Goal: Task Accomplishment & Management: Manage account settings

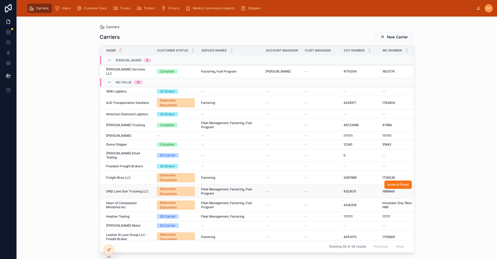
scroll to position [214, 0]
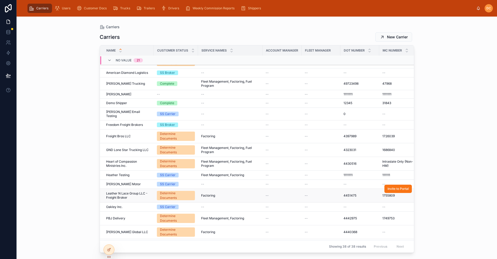
click at [147, 191] on span "Leather N Lace Group LLC - Freight Broker" at bounding box center [128, 195] width 44 height 8
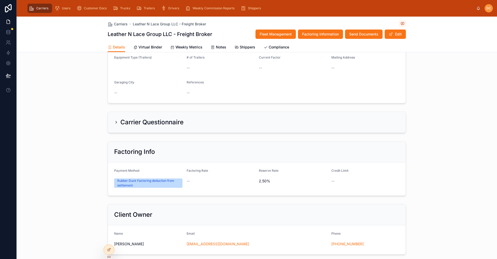
scroll to position [103, 0]
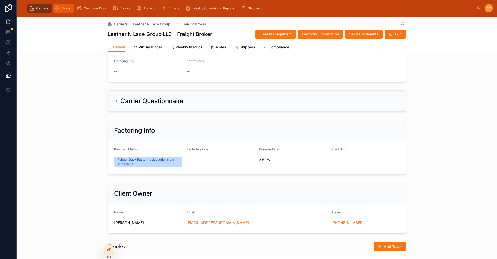
click at [65, 7] on span "Users" at bounding box center [66, 8] width 9 height 4
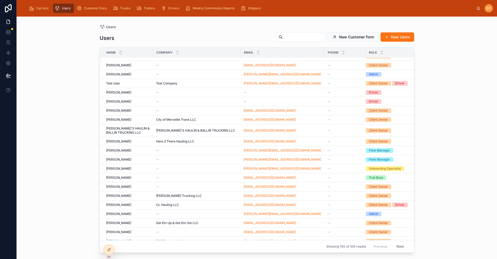
scroll to position [717, 0]
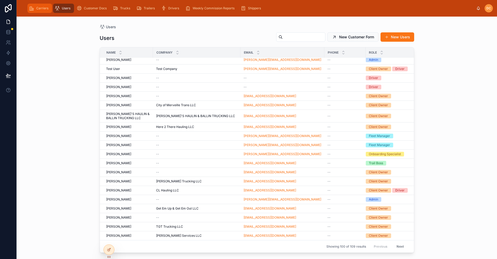
click at [38, 4] on div "Carriers" at bounding box center [39, 8] width 21 height 8
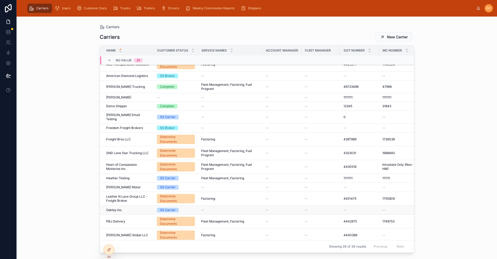
scroll to position [214, 0]
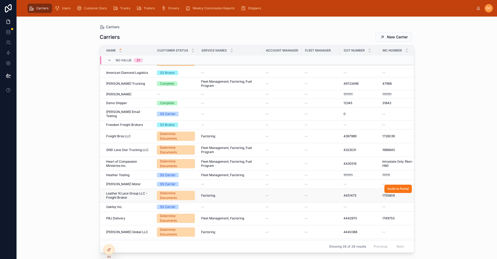
click at [137, 191] on span "Leather N Lace Group LLC - Freight Broker" at bounding box center [128, 195] width 44 height 8
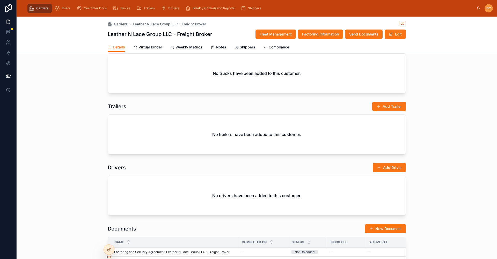
scroll to position [399, 0]
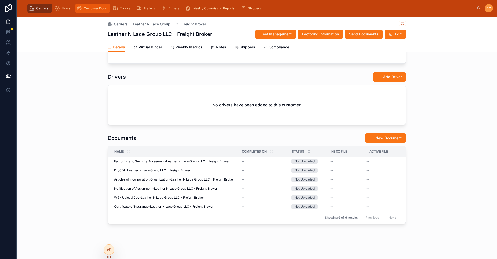
click at [99, 6] on span "Customer Docs" at bounding box center [95, 8] width 23 height 4
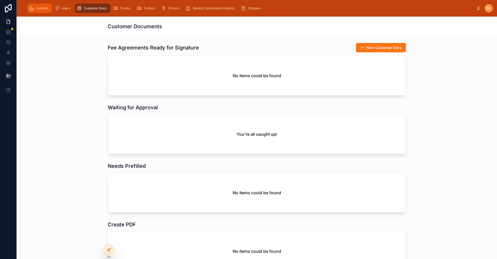
click at [35, 8] on div "Carriers" at bounding box center [39, 8] width 21 height 8
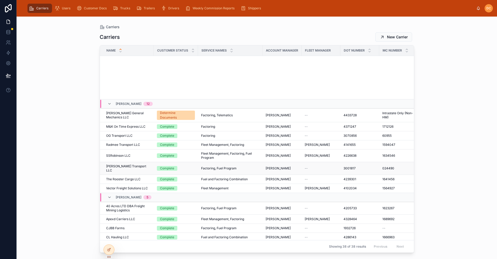
scroll to position [162, 0]
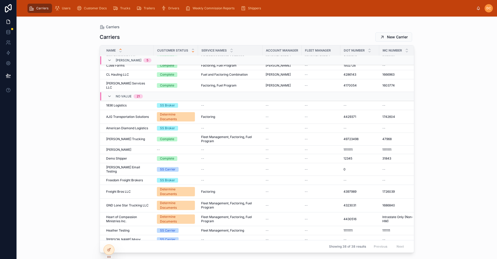
click at [192, 53] on icon at bounding box center [192, 51] width 3 height 3
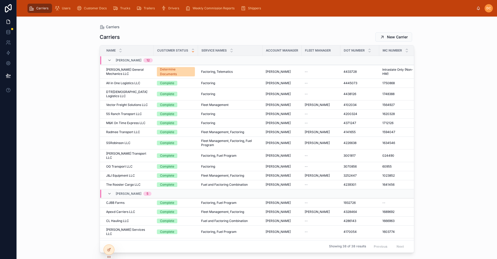
drag, startPoint x: 199, startPoint y: 26, endPoint x: 462, endPoint y: 98, distance: 272.1
click at [462, 98] on div "Carriers Carriers New Carrier Name Customer Status Service Names Account Manage…" at bounding box center [257, 138] width 480 height 242
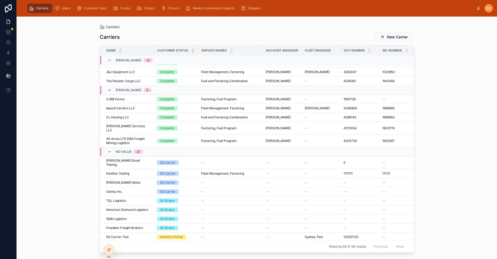
click at [110, 88] on icon at bounding box center [109, 90] width 4 height 4
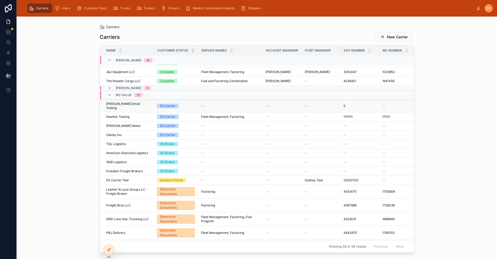
scroll to position [137, 0]
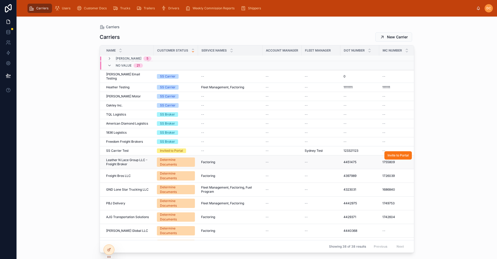
click at [228, 160] on div "Factoring Factoring" at bounding box center [230, 162] width 58 height 4
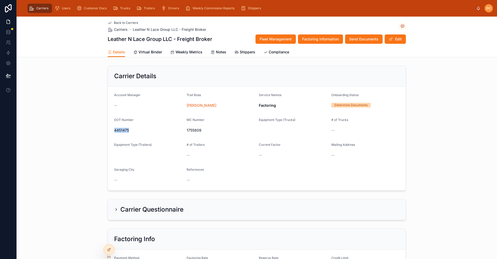
drag, startPoint x: 134, startPoint y: 130, endPoint x: 112, endPoint y: 132, distance: 22.3
click at [112, 132] on form "Account Manager -- Trail Boss [PERSON_NAME] Service Names Factoring Onboarding …" at bounding box center [256, 138] width 297 height 103
copy span "4451475"
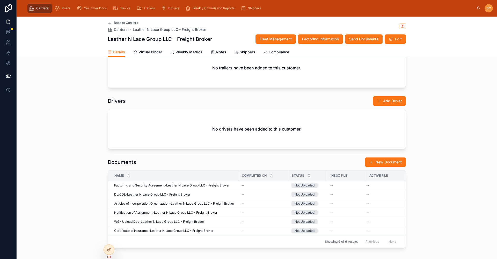
scroll to position [388, 0]
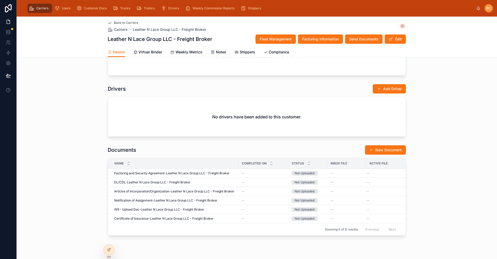
click at [346, 24] on div "Back to Carriers Carriers Leather N Lace Group LLC - Freight Broker" at bounding box center [257, 26] width 298 height 11
click at [122, 23] on span "Back to Carriers" at bounding box center [126, 23] width 24 height 4
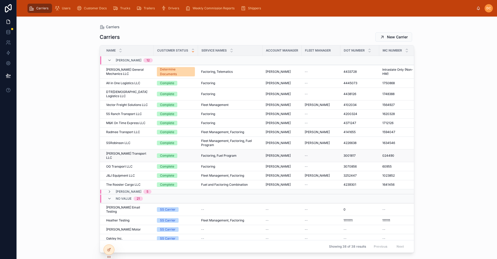
scroll to position [137, 0]
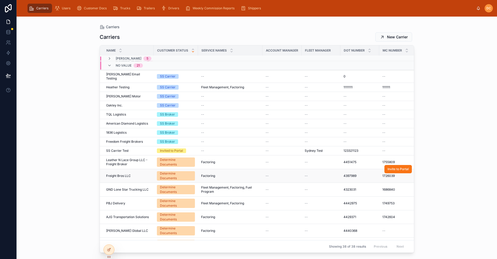
click at [141, 174] on div "Freight Bros LLC Freight Bros LLC" at bounding box center [128, 176] width 44 height 4
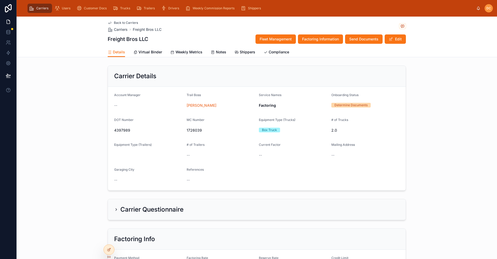
click at [117, 23] on span "Back to Carriers" at bounding box center [126, 23] width 24 height 4
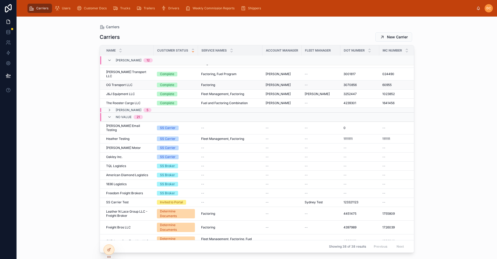
scroll to position [103, 0]
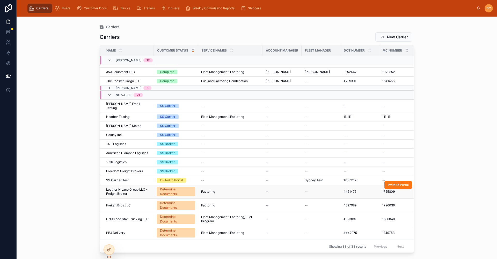
click at [147, 187] on span "Leather N Lace Group LLC - Freight Broker" at bounding box center [128, 191] width 44 height 8
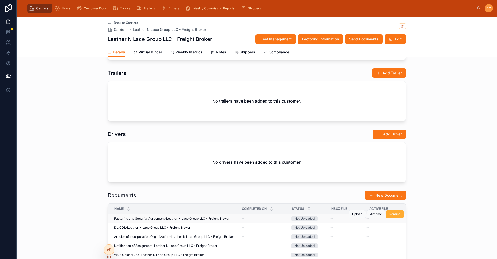
scroll to position [404, 0]
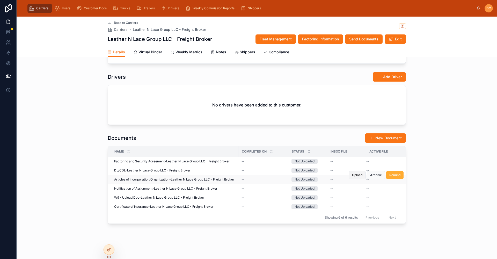
click at [357, 173] on span "Upload" at bounding box center [357, 175] width 10 height 4
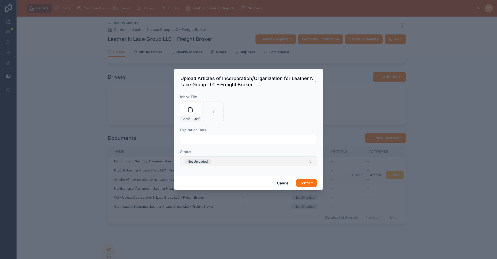
click at [221, 161] on button "Not Uploaded" at bounding box center [248, 161] width 137 height 10
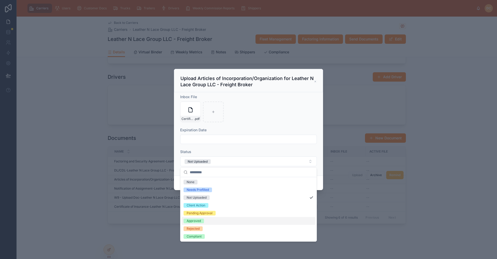
click at [193, 220] on div "Approved" at bounding box center [193, 220] width 14 height 5
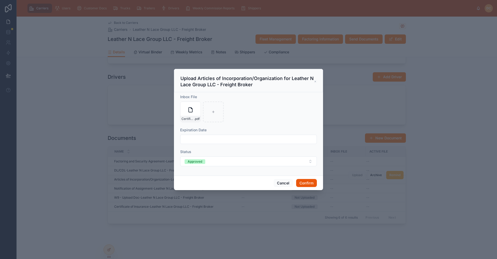
click at [303, 183] on button "Confirm" at bounding box center [306, 183] width 21 height 8
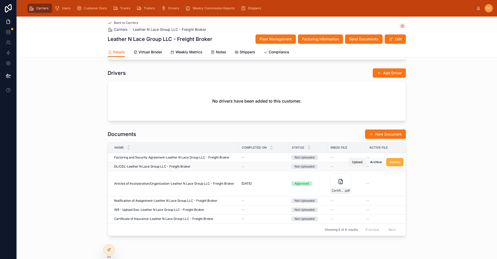
click at [352, 163] on span "Upload" at bounding box center [357, 162] width 10 height 4
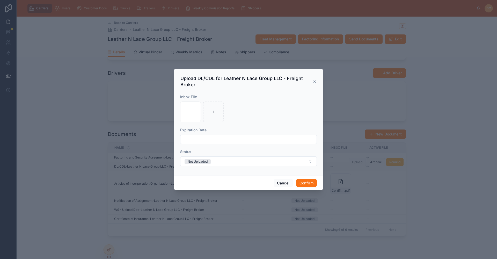
click at [195, 140] on input "text" at bounding box center [248, 139] width 136 height 7
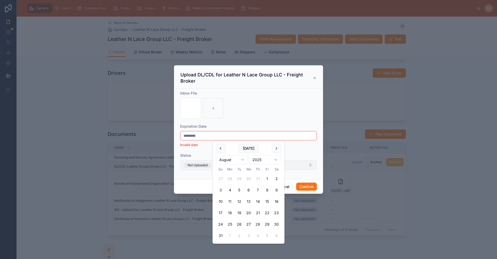
click at [303, 164] on button "Not Uploaded" at bounding box center [248, 165] width 137 height 10
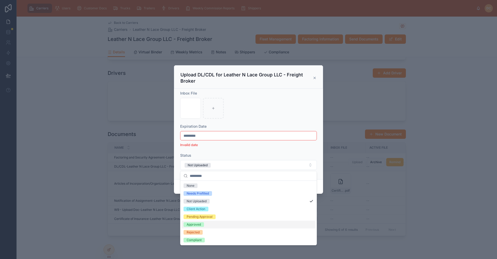
click at [190, 225] on div "Approved" at bounding box center [193, 224] width 14 height 5
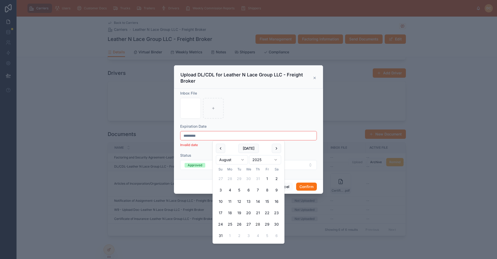
click at [192, 136] on input "*********" at bounding box center [248, 135] width 136 height 7
click at [187, 137] on input "*********" at bounding box center [248, 135] width 136 height 7
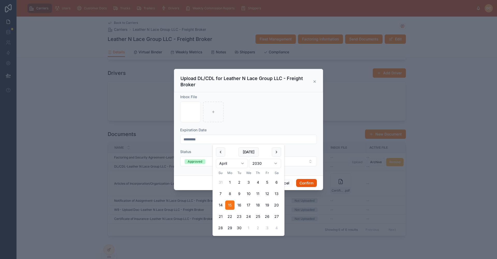
type input "*********"
click at [309, 185] on button "Confirm" at bounding box center [306, 183] width 21 height 8
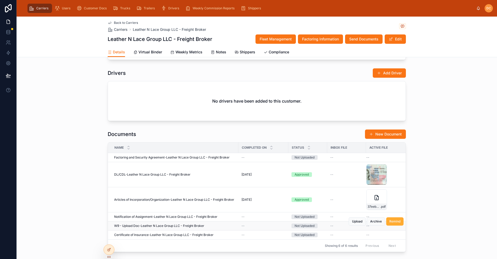
click at [275, 225] on div "--" at bounding box center [263, 225] width 44 height 4
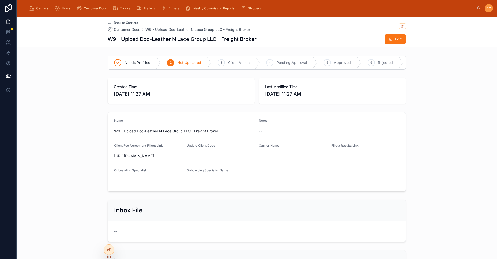
click at [120, 24] on span "Back to Carriers" at bounding box center [126, 23] width 24 height 4
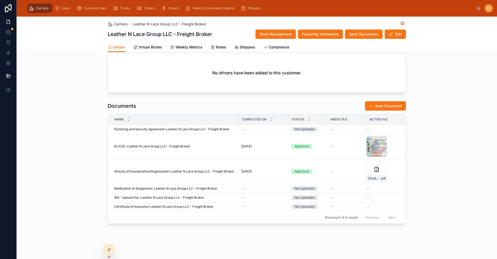
scroll to position [431, 0]
click at [357, 191] on span "Upload" at bounding box center [357, 193] width 10 height 4
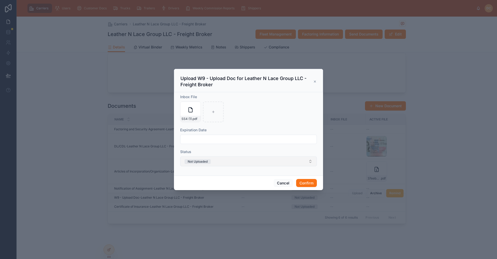
click at [213, 163] on button "Not Uploaded" at bounding box center [248, 161] width 137 height 10
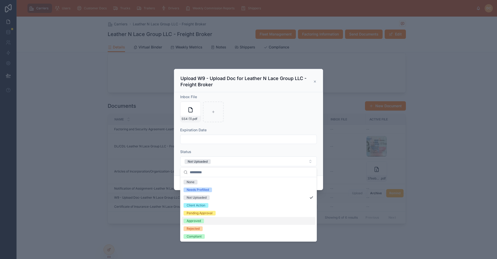
click at [195, 220] on div "Approved" at bounding box center [193, 220] width 14 height 5
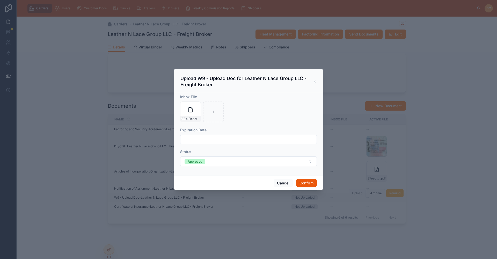
click at [307, 182] on button "Confirm" at bounding box center [306, 183] width 21 height 8
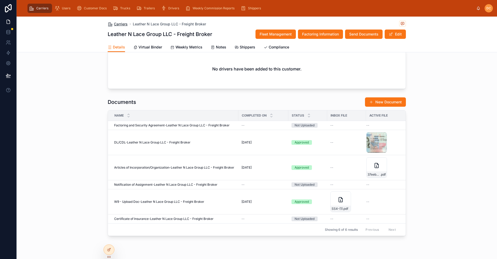
click at [118, 23] on span "Carriers" at bounding box center [121, 23] width 14 height 5
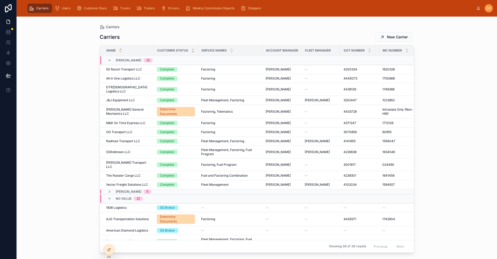
click at [192, 51] on icon at bounding box center [192, 51] width 3 height 3
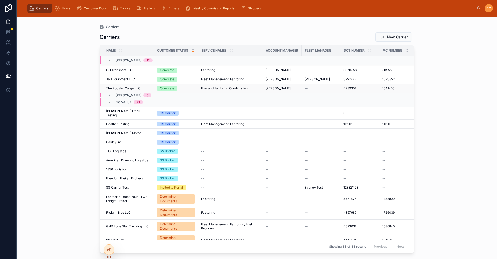
scroll to position [137, 0]
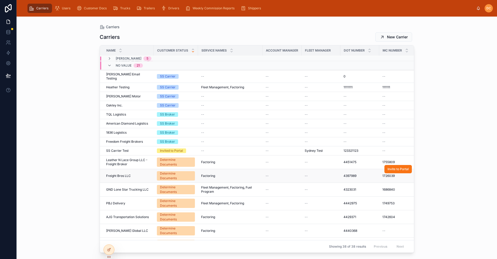
click at [126, 174] on span "Freight Bros LLC" at bounding box center [118, 176] width 25 height 4
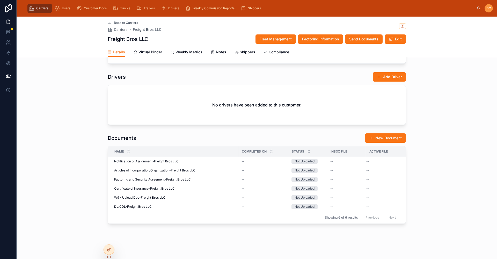
scroll to position [404, 0]
click at [352, 164] on button "Upload" at bounding box center [356, 166] width 17 height 8
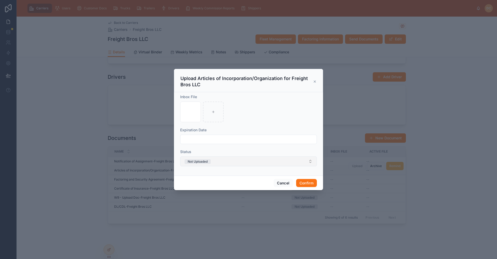
click at [254, 162] on button "Not Uploaded" at bounding box center [248, 161] width 137 height 10
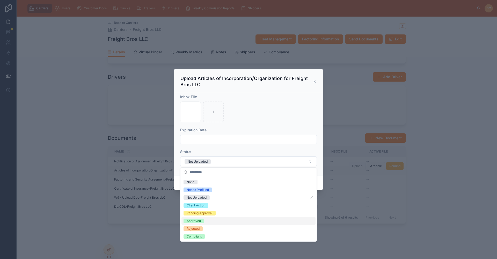
click at [193, 220] on div "Approved" at bounding box center [193, 220] width 14 height 5
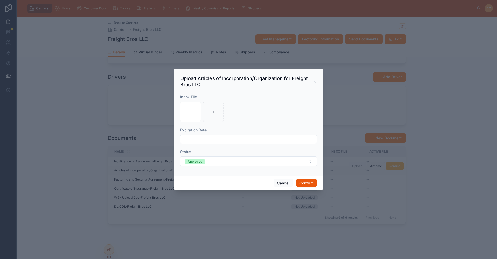
click at [308, 183] on button "Confirm" at bounding box center [306, 183] width 21 height 8
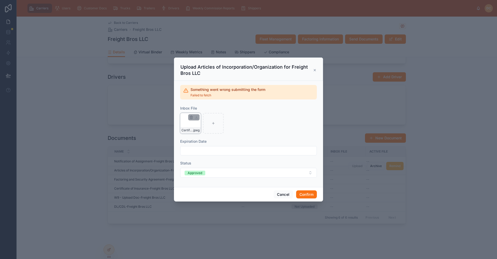
click at [186, 126] on div "Certificate of Organization .jpeg" at bounding box center [190, 123] width 21 height 21
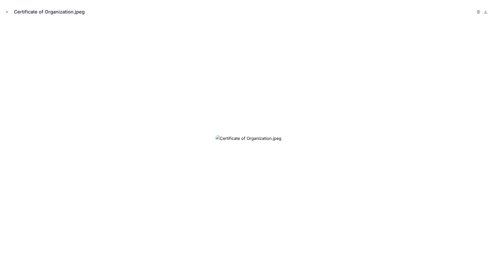
click at [10, 12] on div "Certificate of Organization.jpeg" at bounding box center [248, 12] width 488 height 16
click at [8, 12] on icon "Close modal" at bounding box center [7, 12] width 4 height 4
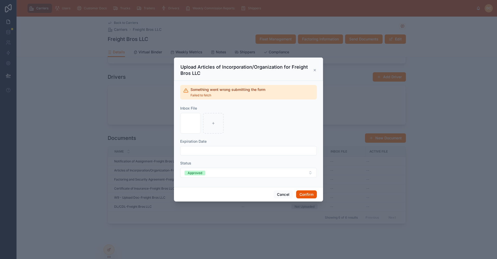
click at [307, 192] on button "Confirm" at bounding box center [306, 194] width 21 height 8
click at [189, 116] on icon "button" at bounding box center [191, 117] width 4 height 4
click at [202, 109] on icon "button" at bounding box center [202, 108] width 4 height 4
click at [313, 195] on button "Confirm" at bounding box center [306, 194] width 21 height 8
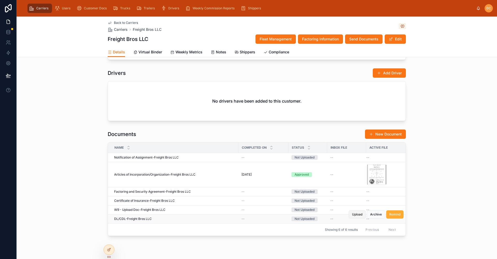
click at [354, 216] on button "Upload" at bounding box center [356, 214] width 17 height 8
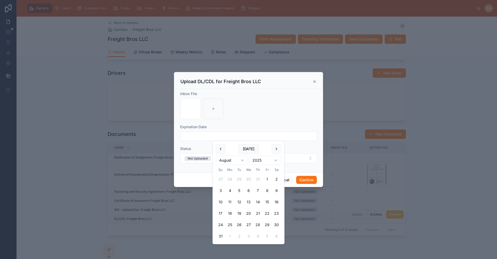
click at [194, 138] on input "text" at bounding box center [248, 135] width 136 height 7
type input "********"
click at [202, 156] on div "Not Uploaded" at bounding box center [197, 158] width 20 height 5
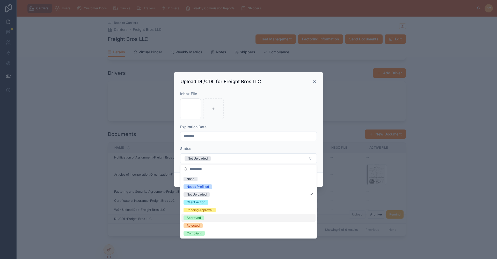
click at [193, 218] on div "Approved" at bounding box center [193, 217] width 14 height 5
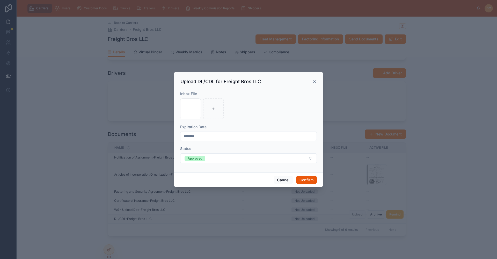
click at [308, 177] on button "Confirm" at bounding box center [306, 180] width 21 height 8
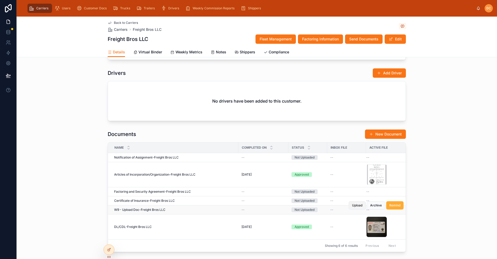
click at [351, 207] on button "Upload" at bounding box center [356, 205] width 17 height 8
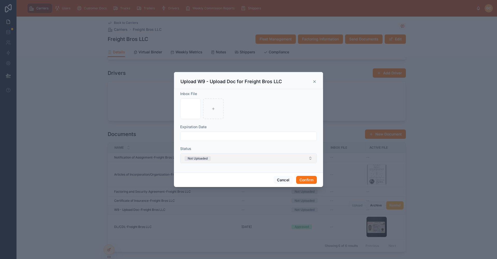
click at [287, 158] on button "Not Uploaded" at bounding box center [248, 158] width 137 height 10
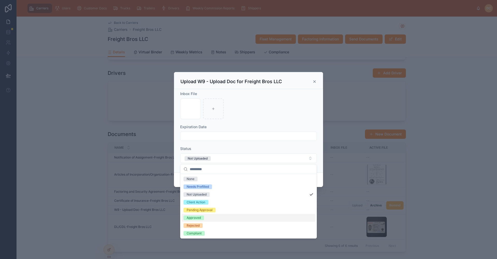
click at [193, 219] on div "Approved" at bounding box center [193, 217] width 14 height 5
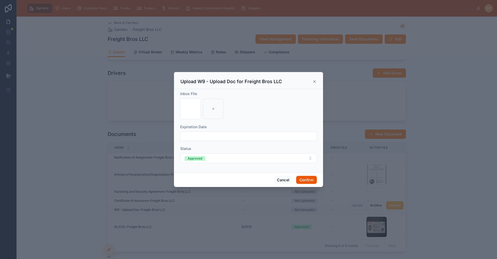
click at [310, 180] on button "Confirm" at bounding box center [306, 180] width 21 height 8
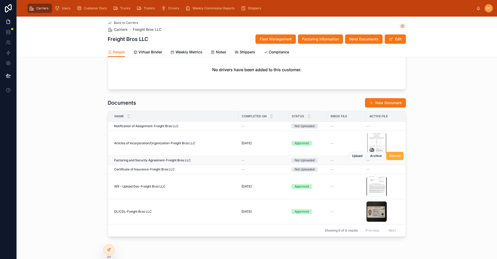
scroll to position [452, 0]
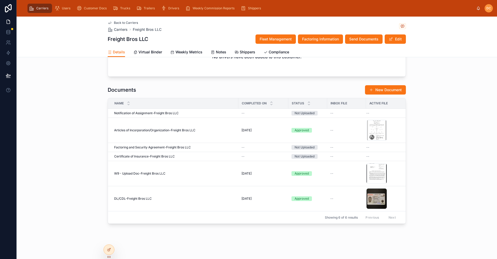
click at [119, 23] on span "Back to Carriers" at bounding box center [126, 23] width 24 height 4
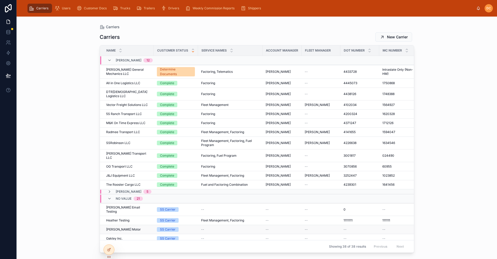
scroll to position [103, 0]
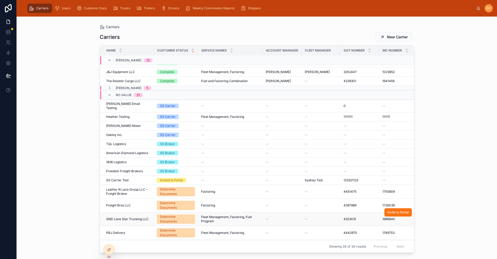
click at [142, 217] on span "GND Lone Star Trucking LLC" at bounding box center [127, 219] width 42 height 4
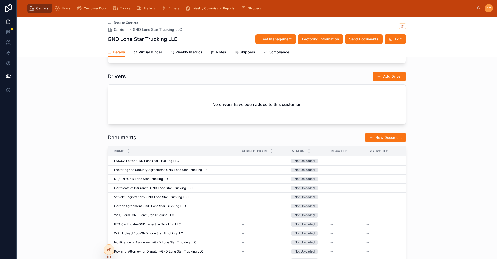
scroll to position [414, 0]
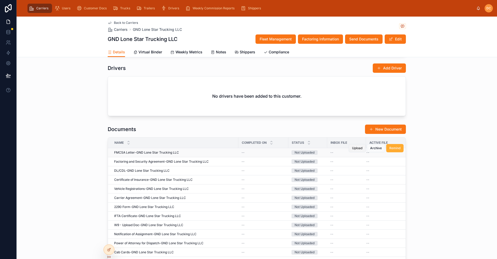
click at [353, 148] on span "Upload" at bounding box center [357, 148] width 10 height 4
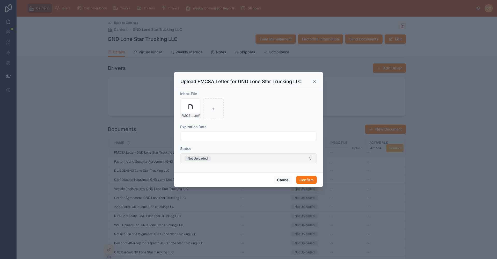
click at [232, 159] on button "Not Uploaded" at bounding box center [248, 158] width 137 height 10
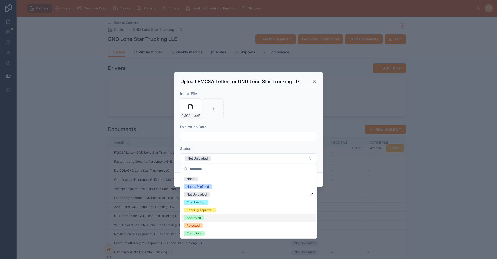
click at [191, 218] on div "Approved" at bounding box center [193, 217] width 14 height 5
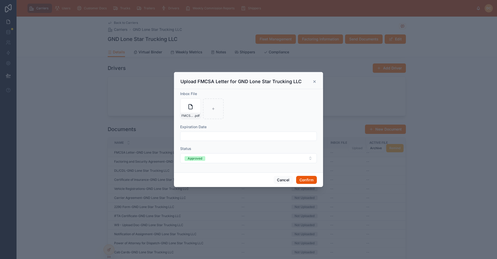
click at [302, 181] on button "Confirm" at bounding box center [306, 180] width 21 height 8
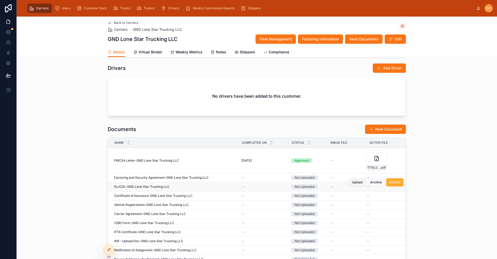
click at [358, 185] on button "Upload" at bounding box center [356, 182] width 17 height 8
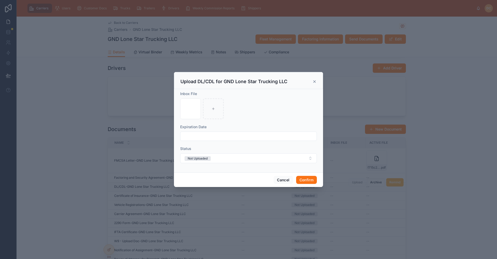
click at [199, 134] on input "text" at bounding box center [248, 135] width 136 height 7
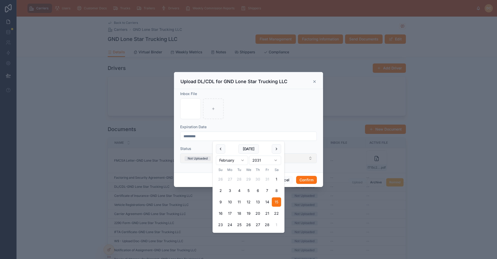
type input "*********"
click at [196, 157] on div "Not Uploaded" at bounding box center [197, 158] width 20 height 5
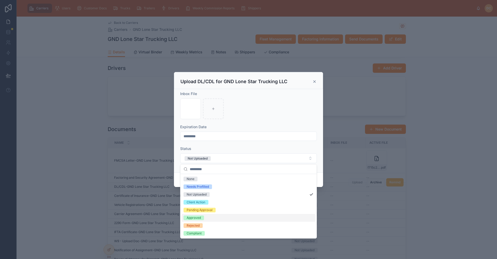
click at [193, 219] on div "Approved" at bounding box center [193, 217] width 14 height 5
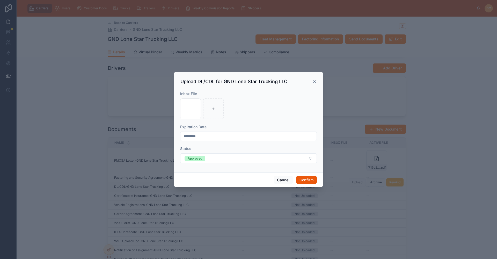
click at [300, 180] on button "Confirm" at bounding box center [306, 180] width 21 height 8
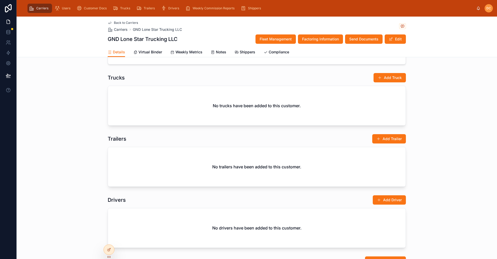
scroll to position [203, 0]
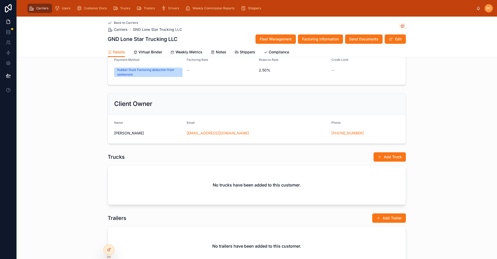
drag, startPoint x: 120, startPoint y: 130, endPoint x: 121, endPoint y: 134, distance: 4.0
drag, startPoint x: 121, startPoint y: 134, endPoint x: 113, endPoint y: 134, distance: 8.0
click at [114, 134] on span "[PERSON_NAME]" at bounding box center [148, 132] width 68 height 5
click at [133, 134] on span "[PERSON_NAME]" at bounding box center [148, 132] width 68 height 5
drag, startPoint x: 143, startPoint y: 132, endPoint x: 107, endPoint y: 136, distance: 35.8
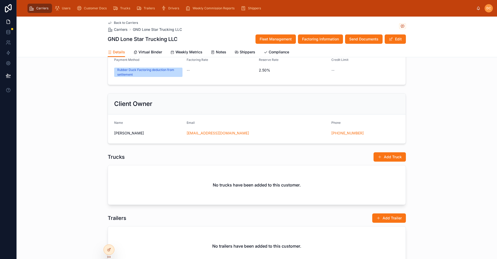
click at [108, 136] on form "Name [PERSON_NAME] Email [EMAIL_ADDRESS][DOMAIN_NAME] Phone [PHONE_NUMBER]" at bounding box center [256, 128] width 297 height 29
click at [79, 165] on div "Trucks Add Truck No trucks have been added to this customer." at bounding box center [257, 178] width 480 height 57
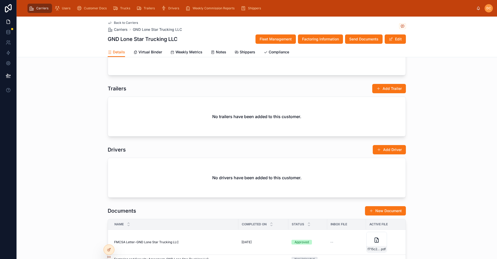
scroll to position [358, 0]
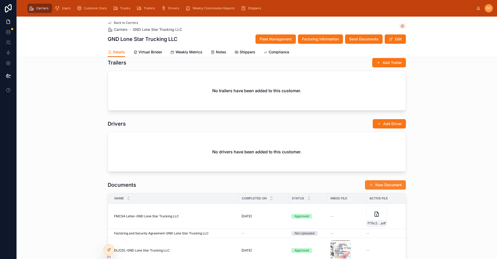
click at [382, 184] on button "New Document" at bounding box center [385, 184] width 41 height 9
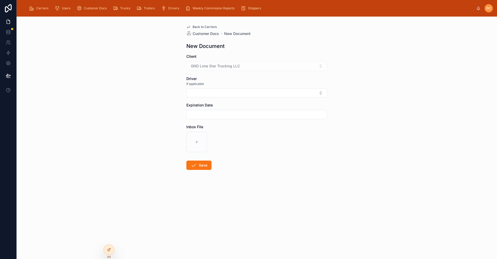
click at [204, 28] on span "Back to Carriers" at bounding box center [204, 27] width 24 height 4
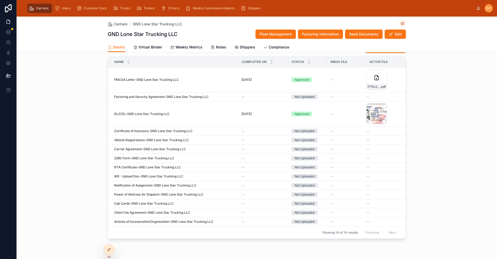
scroll to position [491, 0]
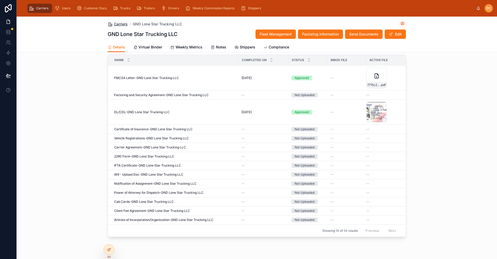
click at [114, 24] on span "Carriers" at bounding box center [121, 23] width 14 height 5
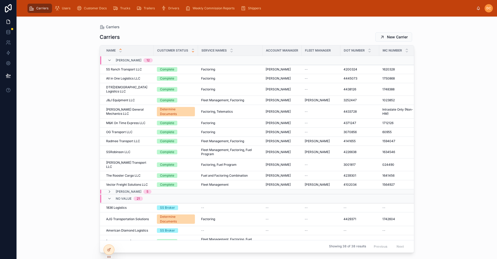
click at [192, 53] on icon at bounding box center [192, 51] width 3 height 3
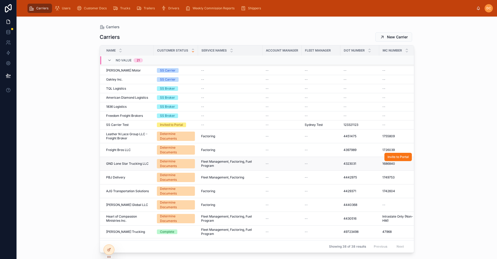
scroll to position [162, 0]
click at [138, 175] on div "PBJ Delivery PBJ Delivery" at bounding box center [128, 177] width 44 height 4
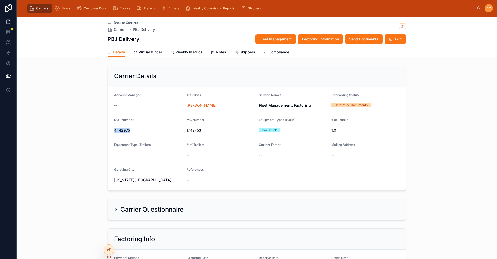
drag, startPoint x: 132, startPoint y: 132, endPoint x: 110, endPoint y: 133, distance: 22.5
click at [110, 133] on form "Account Manager -- Trail Boss [PERSON_NAME] Service Names Fleet Management, Fac…" at bounding box center [256, 138] width 297 height 103
copy span "4442975"
click at [119, 22] on span "Back to Carriers" at bounding box center [126, 23] width 24 height 4
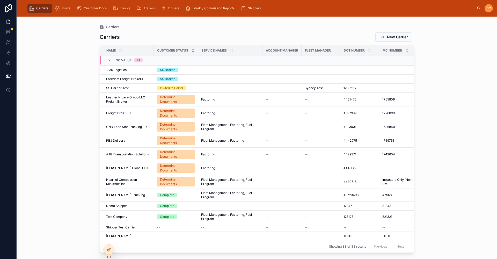
scroll to position [196, 0]
click at [150, 152] on div "AJG Transportation Solutions AJG Transportation Solutions" at bounding box center [128, 154] width 44 height 4
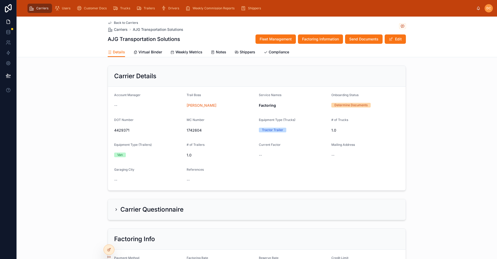
click at [125, 21] on span "Back to Carriers" at bounding box center [126, 23] width 24 height 4
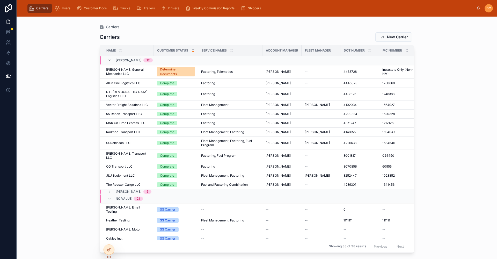
scroll to position [137, 0]
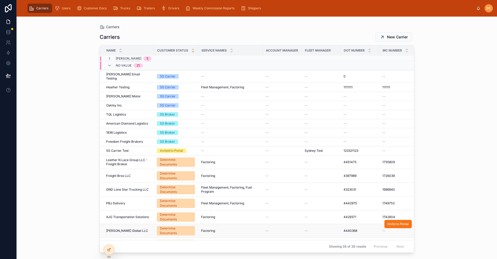
click at [140, 228] on div "[PERSON_NAME] Global LLC [PERSON_NAME] Global LLC" at bounding box center [128, 230] width 44 height 4
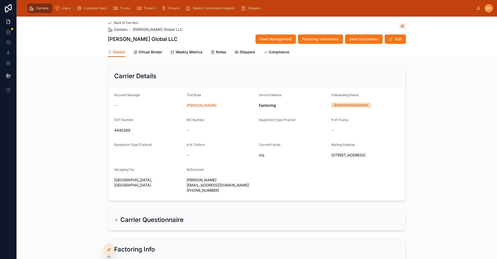
click at [123, 23] on span "Back to Carriers" at bounding box center [126, 23] width 24 height 4
